Goal: Register for event/course

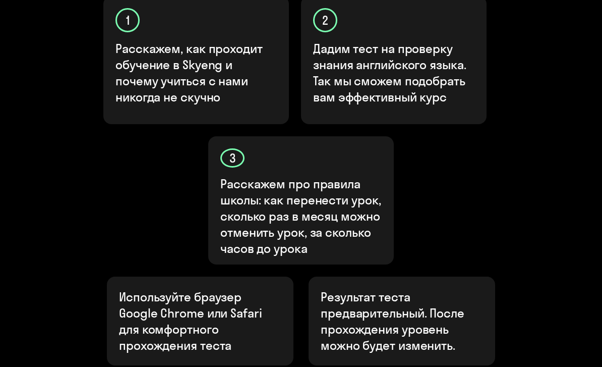
scroll to position [469, 0]
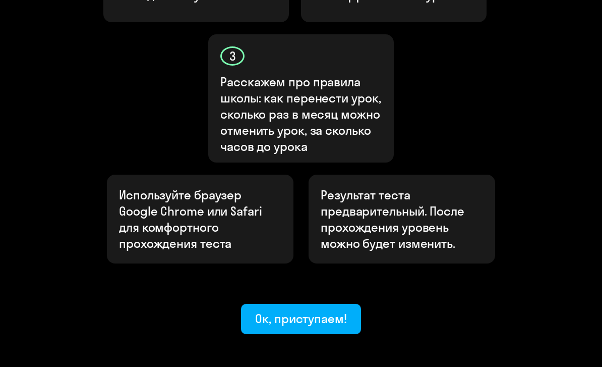
click at [334, 303] on button "Ок, приступаем!" at bounding box center [301, 318] width 120 height 30
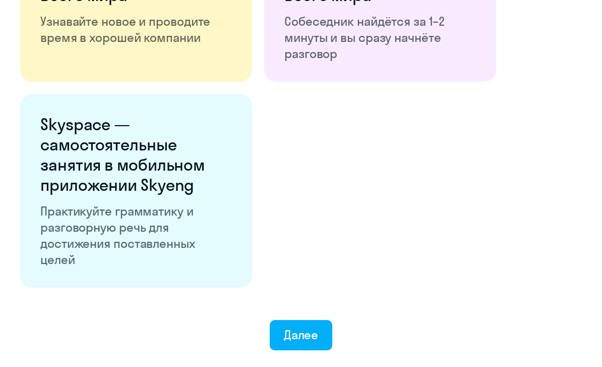
scroll to position [1848, 0]
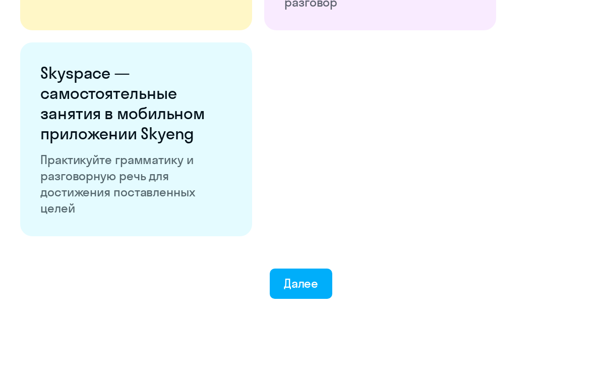
click at [312, 286] on div "Далее" at bounding box center [301, 283] width 35 height 16
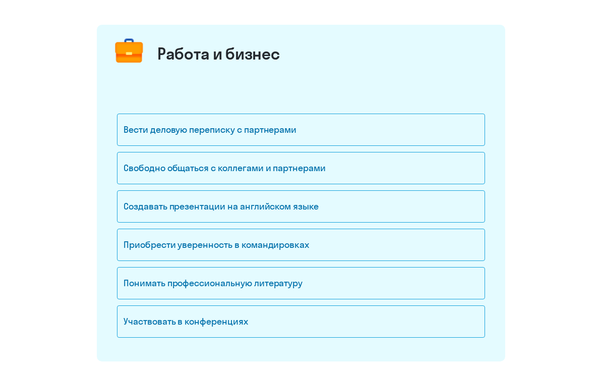
scroll to position [104, 0]
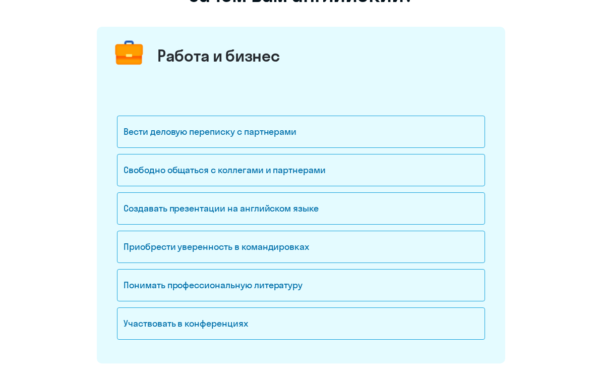
click at [431, 133] on div "Вести деловую переписку с партнерами" at bounding box center [301, 131] width 368 height 32
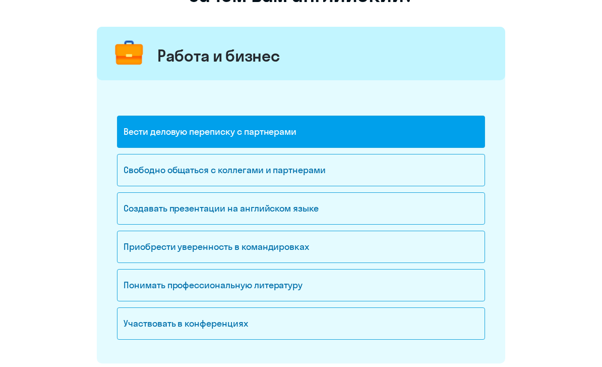
click at [403, 170] on div "Свободно общаться с коллегами и партнерами" at bounding box center [301, 170] width 368 height 32
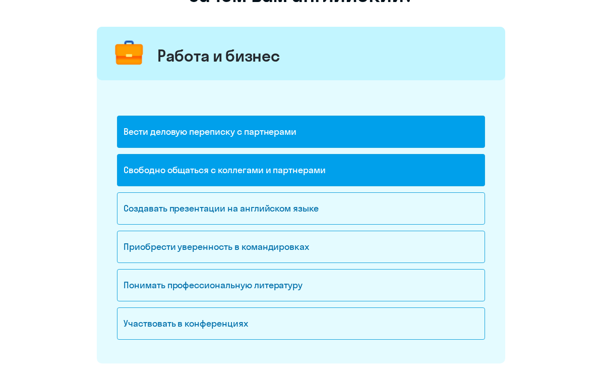
click at [424, 201] on div "Создавать презентации на английском языке" at bounding box center [301, 208] width 368 height 32
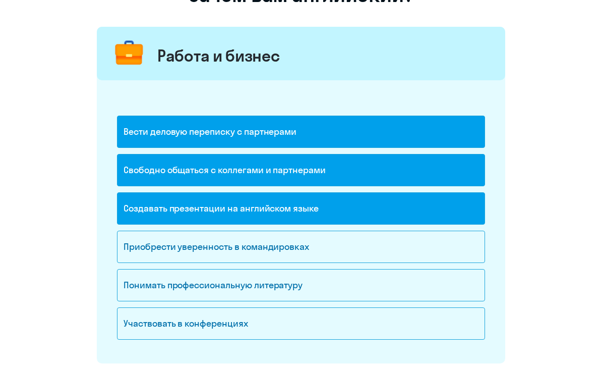
click at [411, 246] on div "Приобрести уверенность в командировках" at bounding box center [301, 246] width 368 height 32
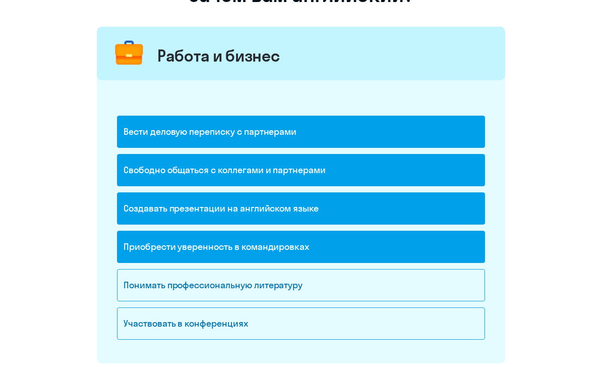
click at [415, 284] on div "Понимать профессиональную литературу" at bounding box center [301, 285] width 368 height 32
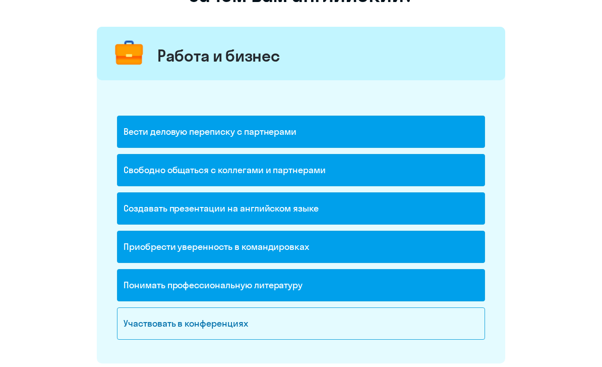
click at [404, 329] on div "Участвовать в конференциях" at bounding box center [301, 323] width 368 height 32
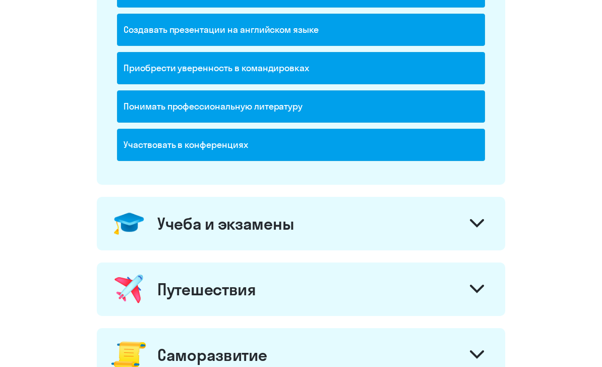
click at [486, 230] on div at bounding box center [477, 225] width 24 height 24
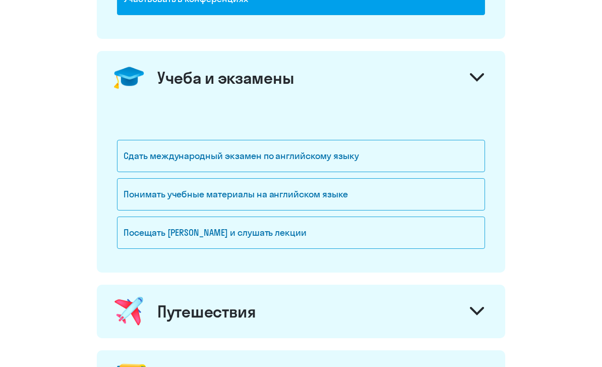
scroll to position [429, 0]
click at [429, 155] on div "Сдать международный экзамен по английскому языку" at bounding box center [301, 156] width 368 height 32
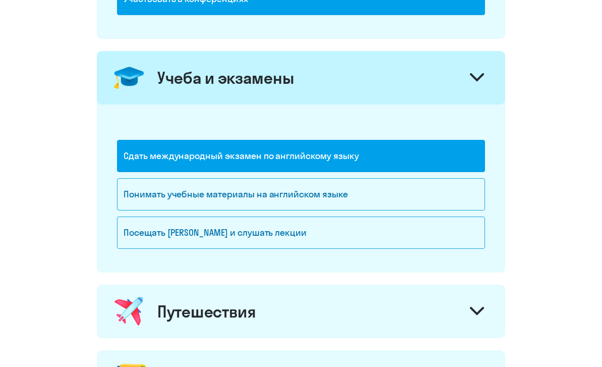
click at [424, 185] on div "Понимать учебные материалы на английском языке" at bounding box center [301, 194] width 368 height 32
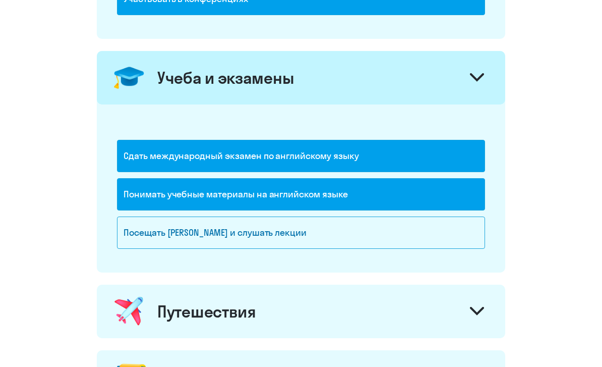
click at [412, 223] on div "Посещать [PERSON_NAME] и слушать лекции" at bounding box center [301, 232] width 368 height 32
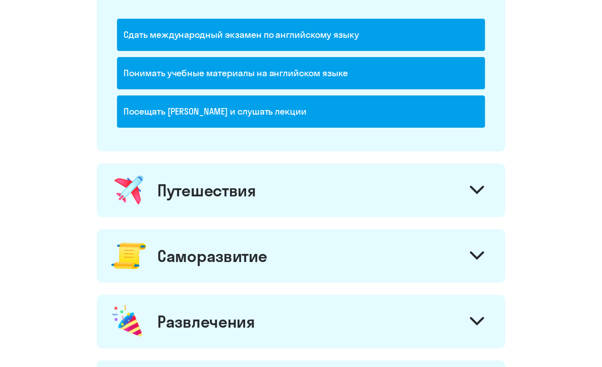
scroll to position [549, 0]
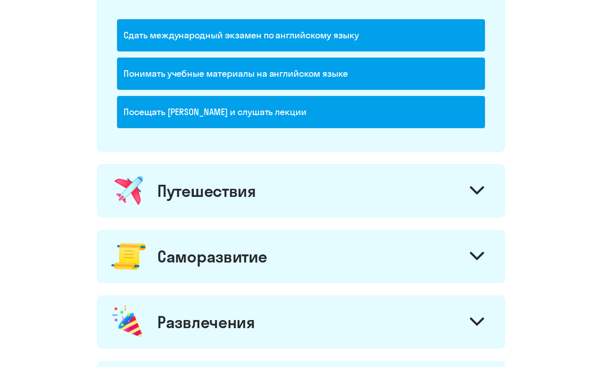
click at [476, 199] on div at bounding box center [477, 191] width 24 height 24
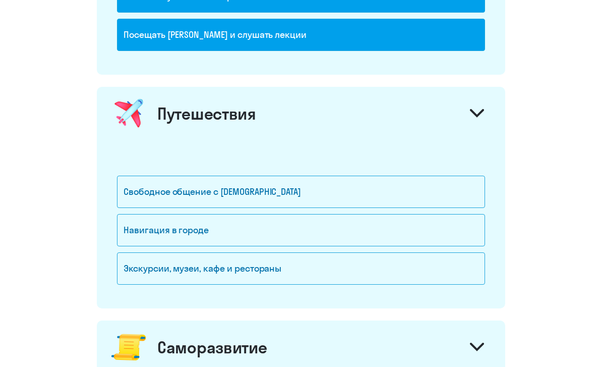
scroll to position [626, 0]
click at [439, 189] on div "Свободное общение с [DEMOGRAPHIC_DATA]" at bounding box center [301, 191] width 368 height 32
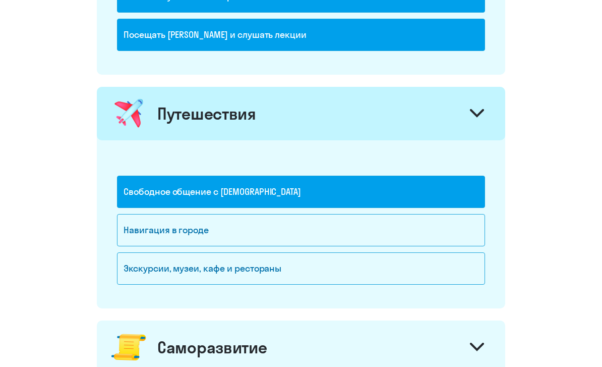
click at [423, 226] on div "Навигация в городе" at bounding box center [301, 230] width 368 height 32
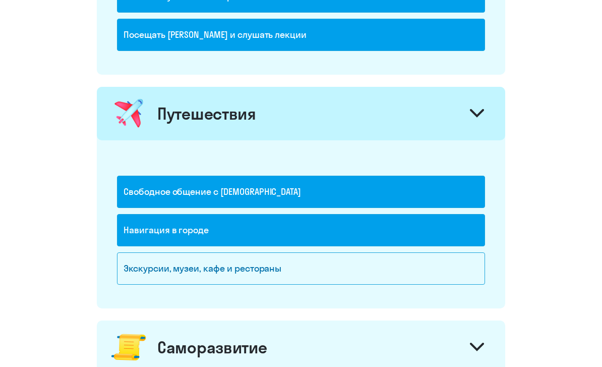
click at [416, 272] on div "Экскурсии, музеи, кафе и рестораны" at bounding box center [301, 268] width 368 height 32
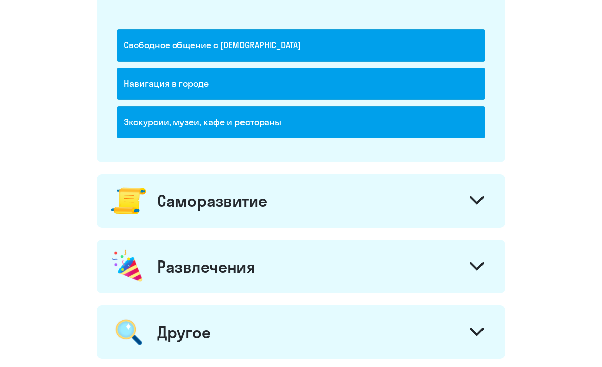
scroll to position [772, 0]
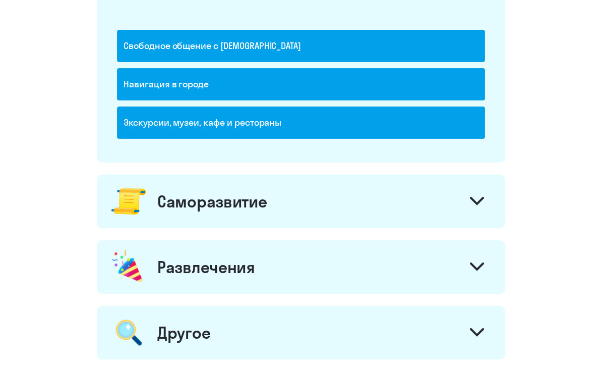
click at [472, 195] on div at bounding box center [477, 202] width 24 height 24
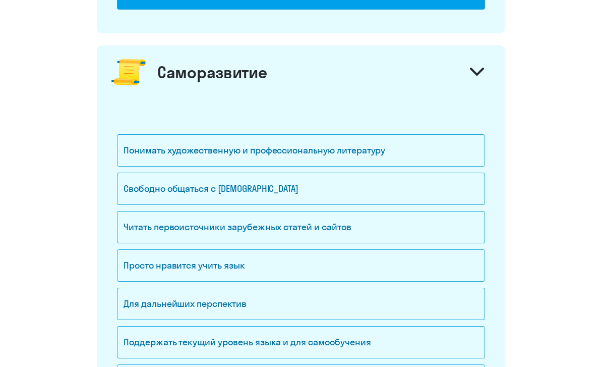
scroll to position [901, 0]
click at [445, 154] on div "Понимать художественную и профессиональную литературу" at bounding box center [301, 150] width 368 height 32
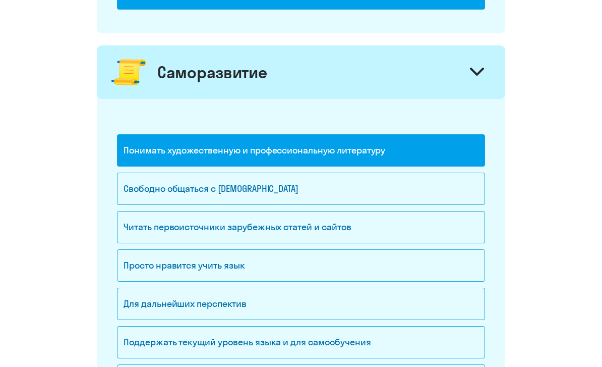
click at [420, 199] on div "Свободно общаться с [DEMOGRAPHIC_DATA]" at bounding box center [301, 188] width 368 height 32
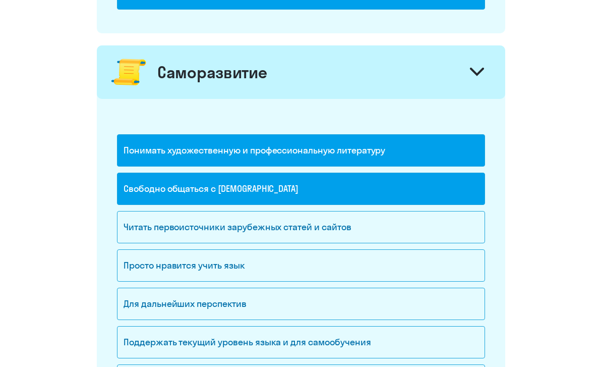
click at [410, 229] on div "Читать первоисточники зарубежных статей и сайтов" at bounding box center [301, 227] width 368 height 32
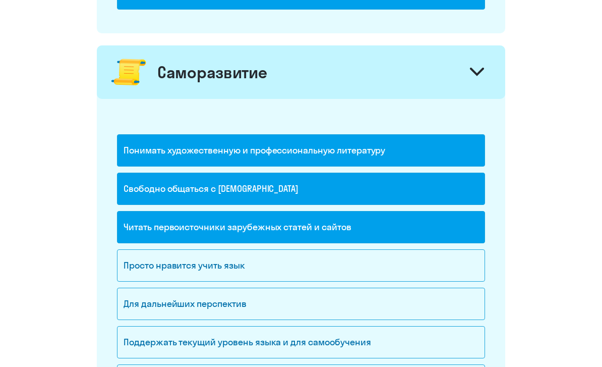
click at [404, 267] on div "Просто нравится учить язык" at bounding box center [301, 265] width 368 height 32
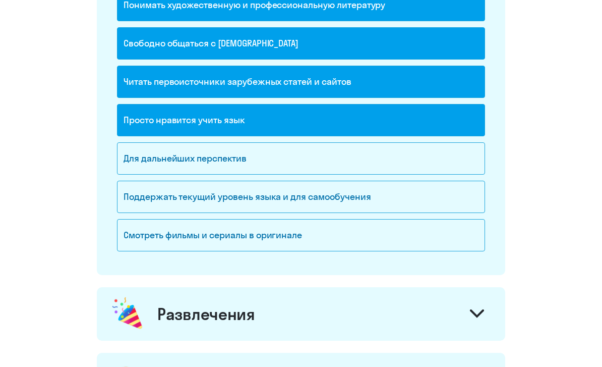
scroll to position [1045, 0]
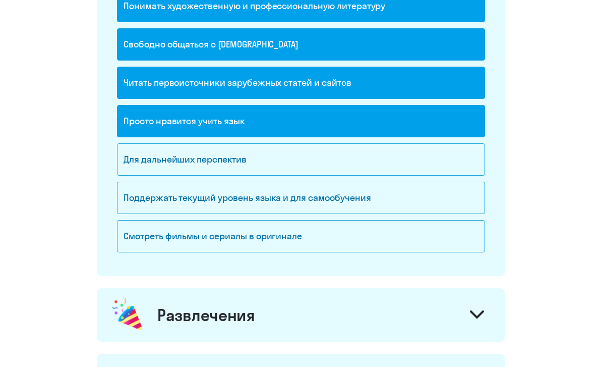
click at [420, 152] on div "Для дальнейших перспектив" at bounding box center [301, 159] width 368 height 32
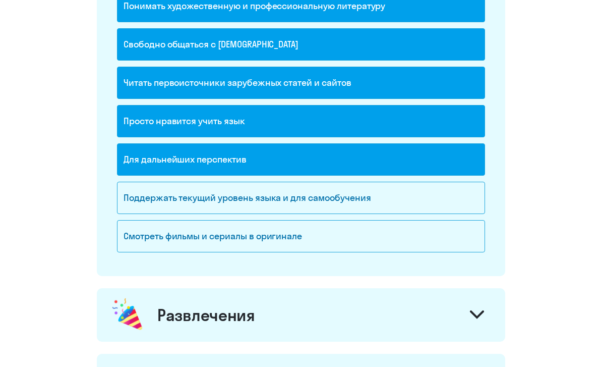
click at [414, 199] on div "Поддержать текущий уровень языка и для cамообучения" at bounding box center [301, 197] width 368 height 32
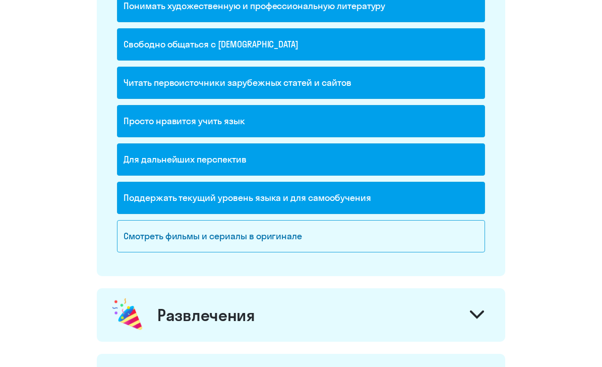
click at [414, 239] on div "Смотреть фильмы и сериалы в оригинале" at bounding box center [301, 236] width 368 height 32
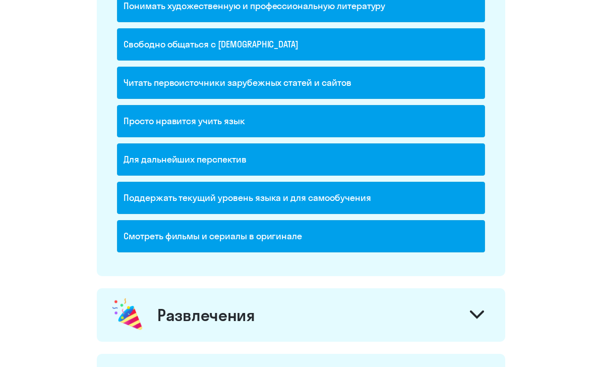
click at [480, 325] on div at bounding box center [477, 315] width 24 height 24
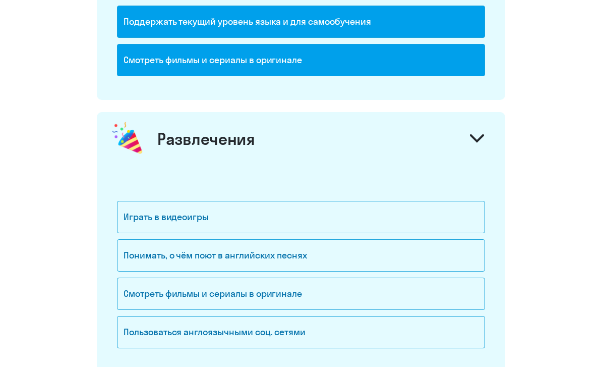
scroll to position [1224, 0]
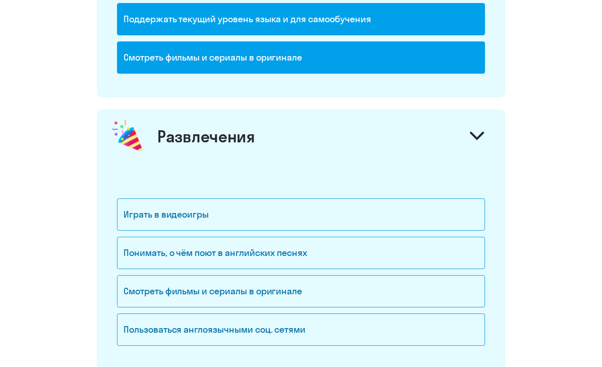
click at [420, 213] on div "Играть в видеоигры" at bounding box center [301, 214] width 368 height 32
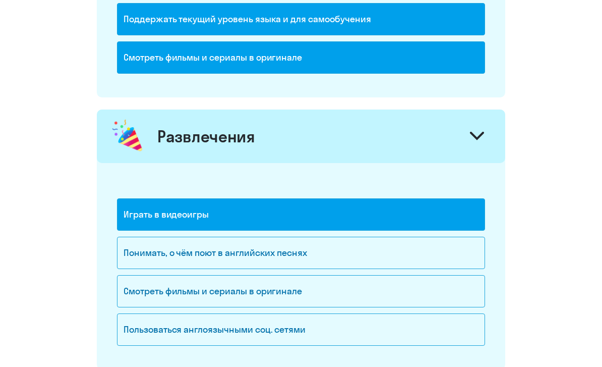
click at [388, 253] on div "Понимать, о чём поют в английских песнях" at bounding box center [301, 252] width 368 height 32
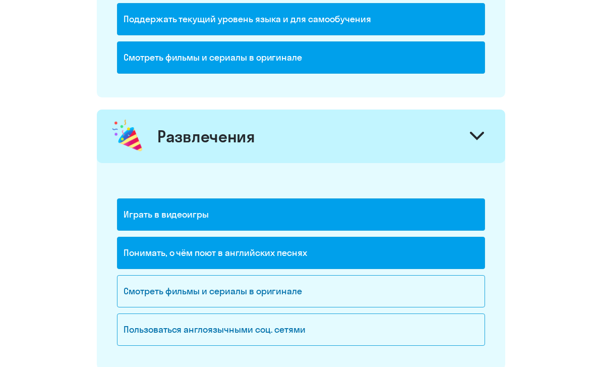
click at [361, 289] on div "Смотреть фильмы и сериалы в оригинале" at bounding box center [301, 291] width 368 height 32
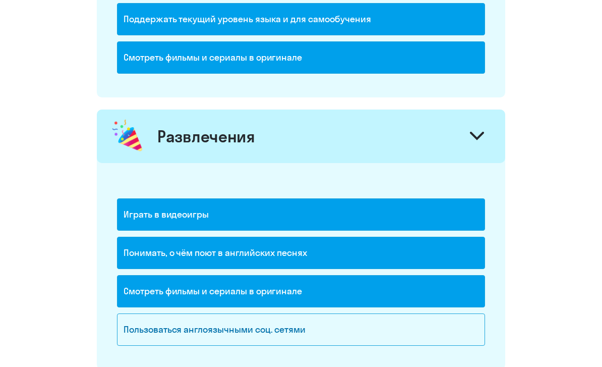
click at [367, 331] on div "Пользоваться англоязычными соц. сетями" at bounding box center [301, 329] width 368 height 32
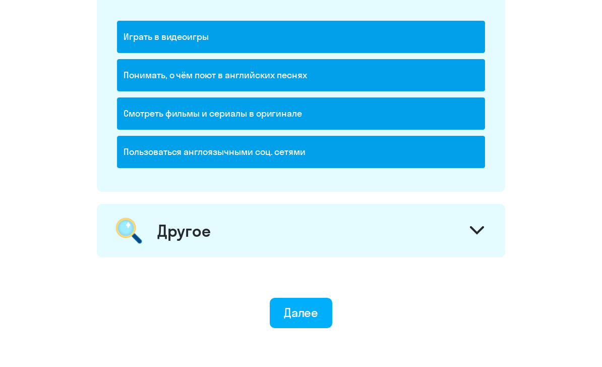
scroll to position [1401, 0]
click at [473, 229] on icon at bounding box center [477, 230] width 12 height 6
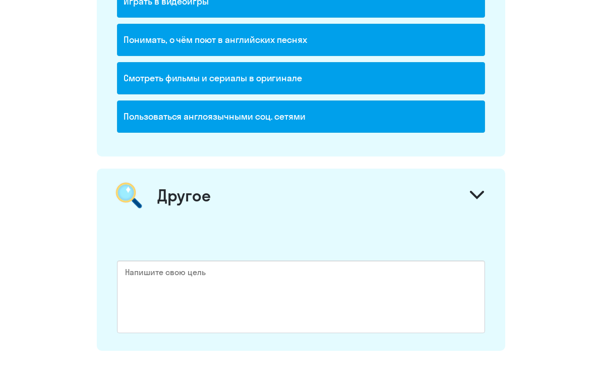
scroll to position [1555, 0]
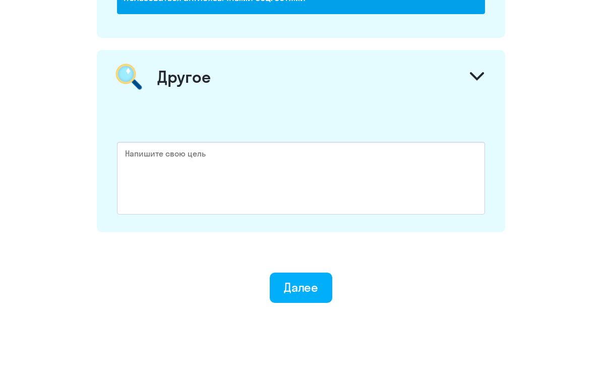
click at [324, 282] on button "Далее" at bounding box center [301, 287] width 63 height 30
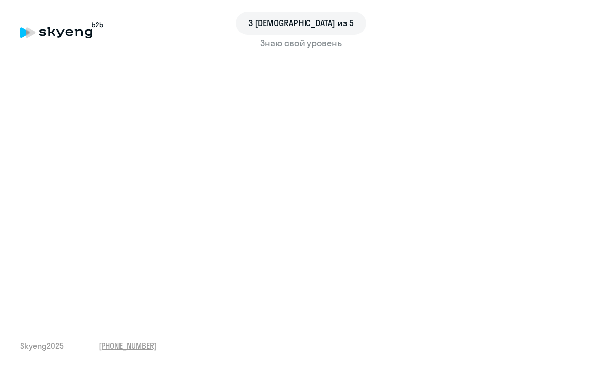
click at [19, 158] on div "3 шаг из 5 Знаю свой уровень Skyeng 2025 [PHONE_NUMBER]" at bounding box center [301, 183] width 602 height 367
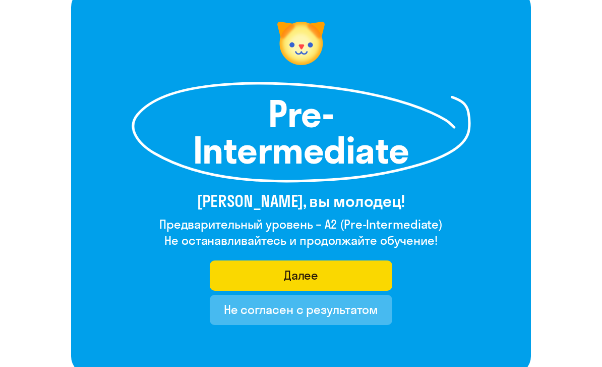
scroll to position [77, 0]
click at [361, 273] on button "Далее" at bounding box center [301, 276] width 183 height 30
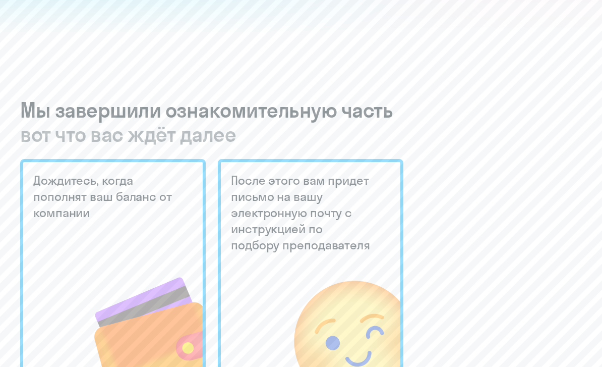
scroll to position [202, 0]
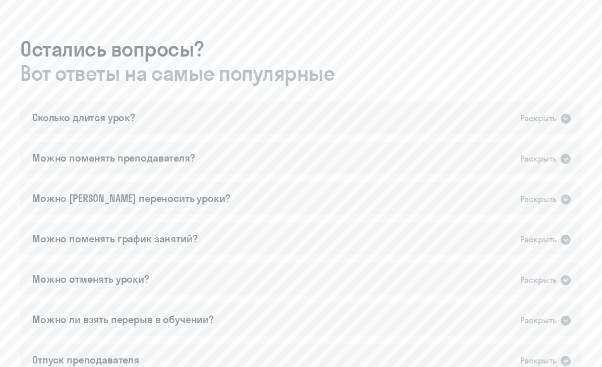
click at [72, 125] on div "Сколько длится урок? Раскрыть" at bounding box center [301, 118] width 562 height 32
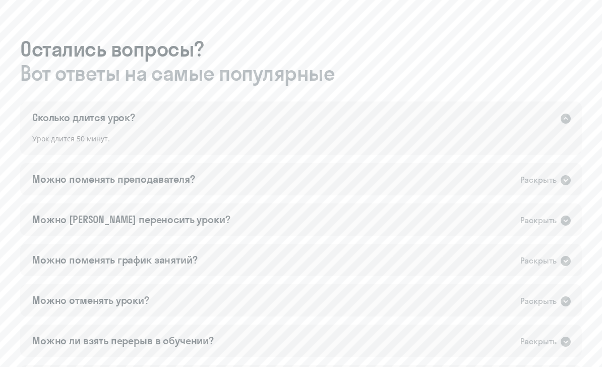
scroll to position [812, 0]
click at [58, 177] on div "Можно поменять преподавателя?" at bounding box center [113, 179] width 163 height 14
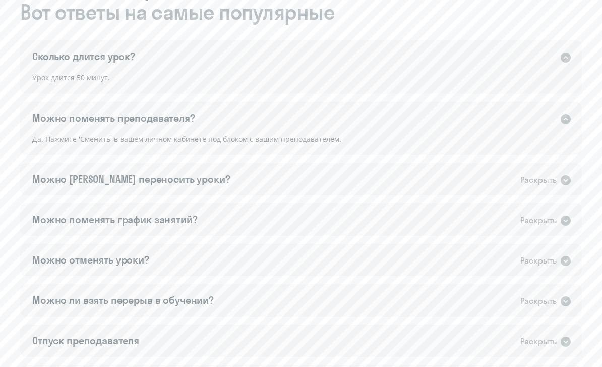
scroll to position [874, 0]
click at [72, 180] on div "Можно [PERSON_NAME] переносить уроки?" at bounding box center [131, 178] width 198 height 14
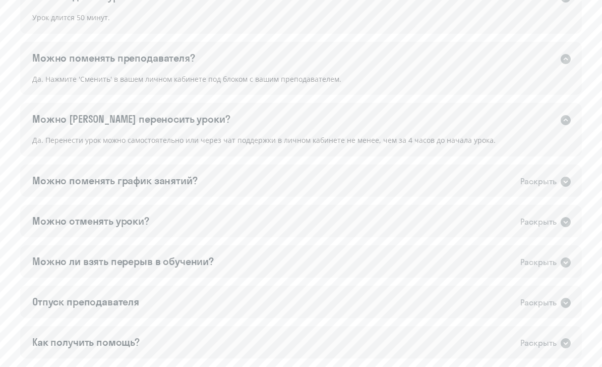
scroll to position [933, 0]
click at [75, 178] on div "Можно поменять график занятий?" at bounding box center [114, 180] width 165 height 14
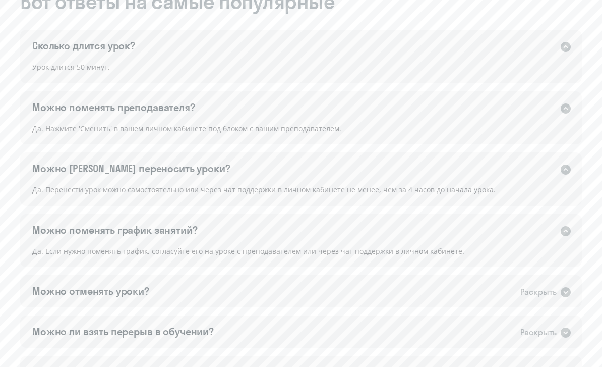
scroll to position [891, 0]
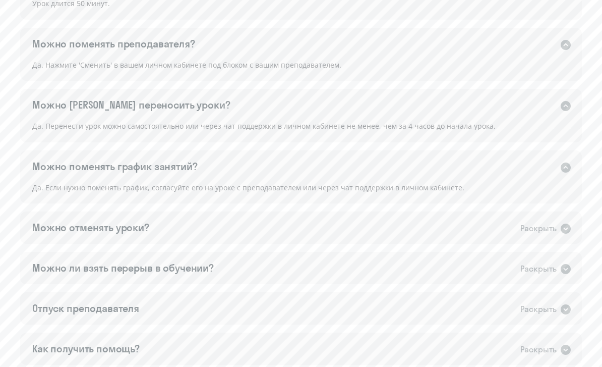
click at [93, 221] on div "Можно отменять уроки?" at bounding box center [90, 228] width 117 height 14
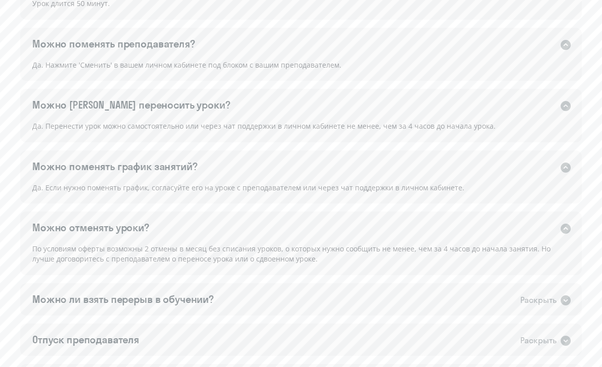
click at [86, 303] on div "Можно ли взять перерыв в обучении?" at bounding box center [122, 299] width 181 height 14
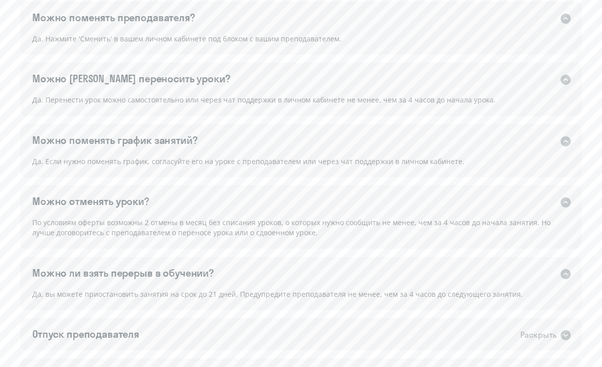
scroll to position [973, 0]
click at [77, 330] on div "Отпуск преподавателя" at bounding box center [85, 334] width 107 height 14
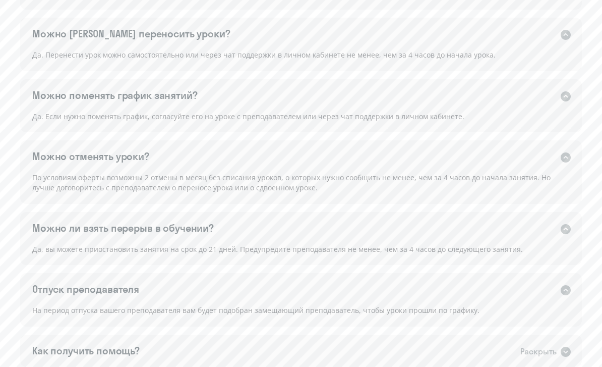
scroll to position [1019, 0]
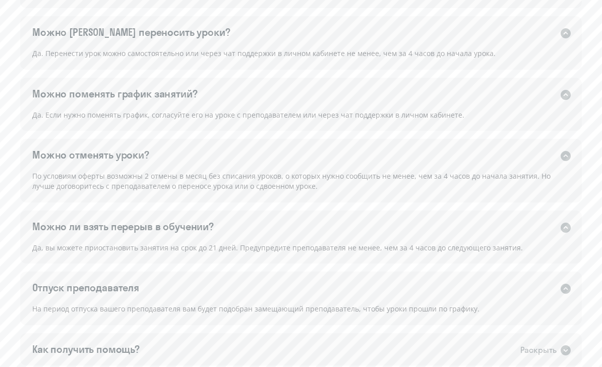
click at [65, 351] on div "Как получить помощь?" at bounding box center [85, 349] width 107 height 14
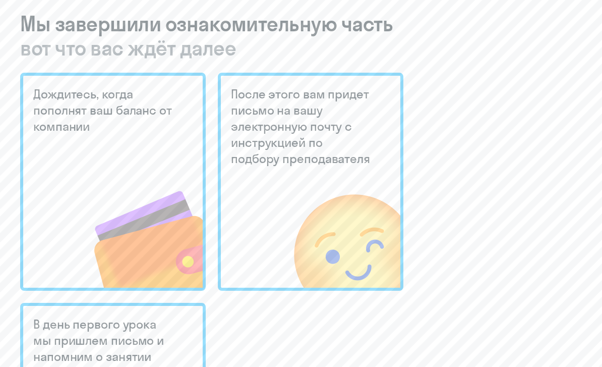
scroll to position [284, 0]
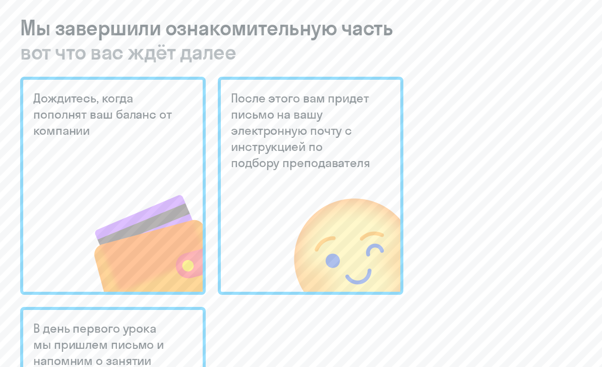
click at [76, 193] on img at bounding box center [128, 224] width 147 height 136
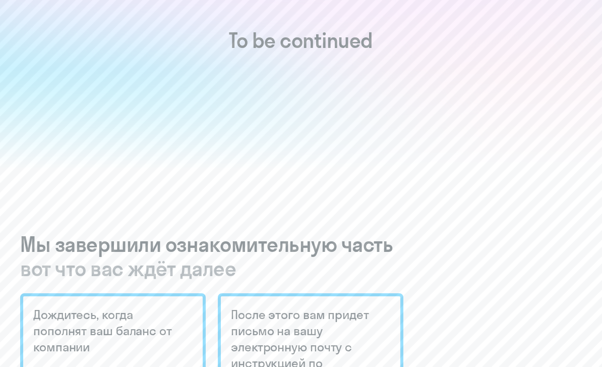
scroll to position [0, 0]
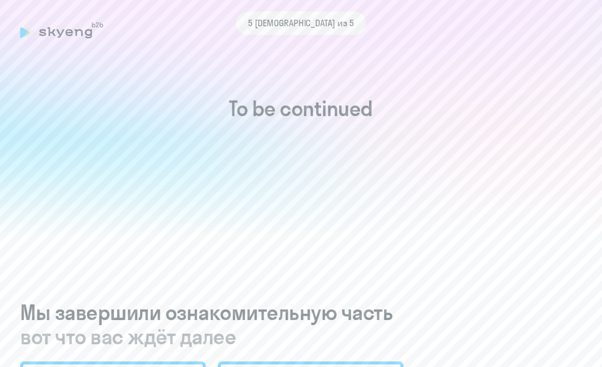
click at [250, 114] on h1 "To be continued" at bounding box center [301, 108] width 562 height 24
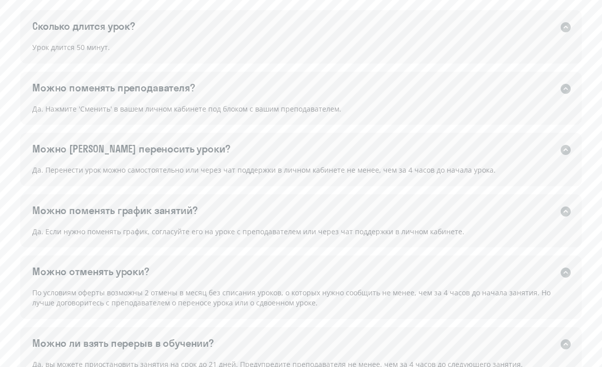
scroll to position [1105, 0]
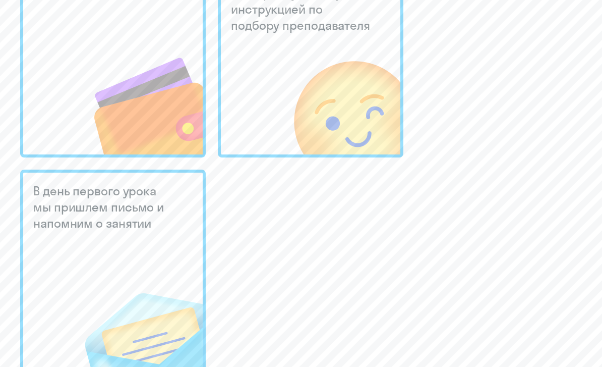
click at [69, 238] on div "В день первого урока мы пришлем письмо и напомним о занятии" at bounding box center [113, 278] width 186 height 218
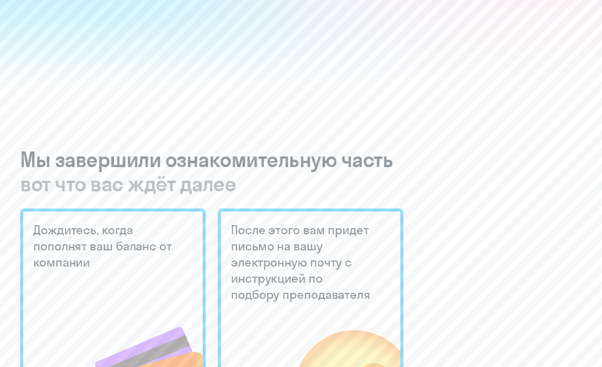
scroll to position [0, 0]
